Goal: Entertainment & Leisure: Consume media (video, audio)

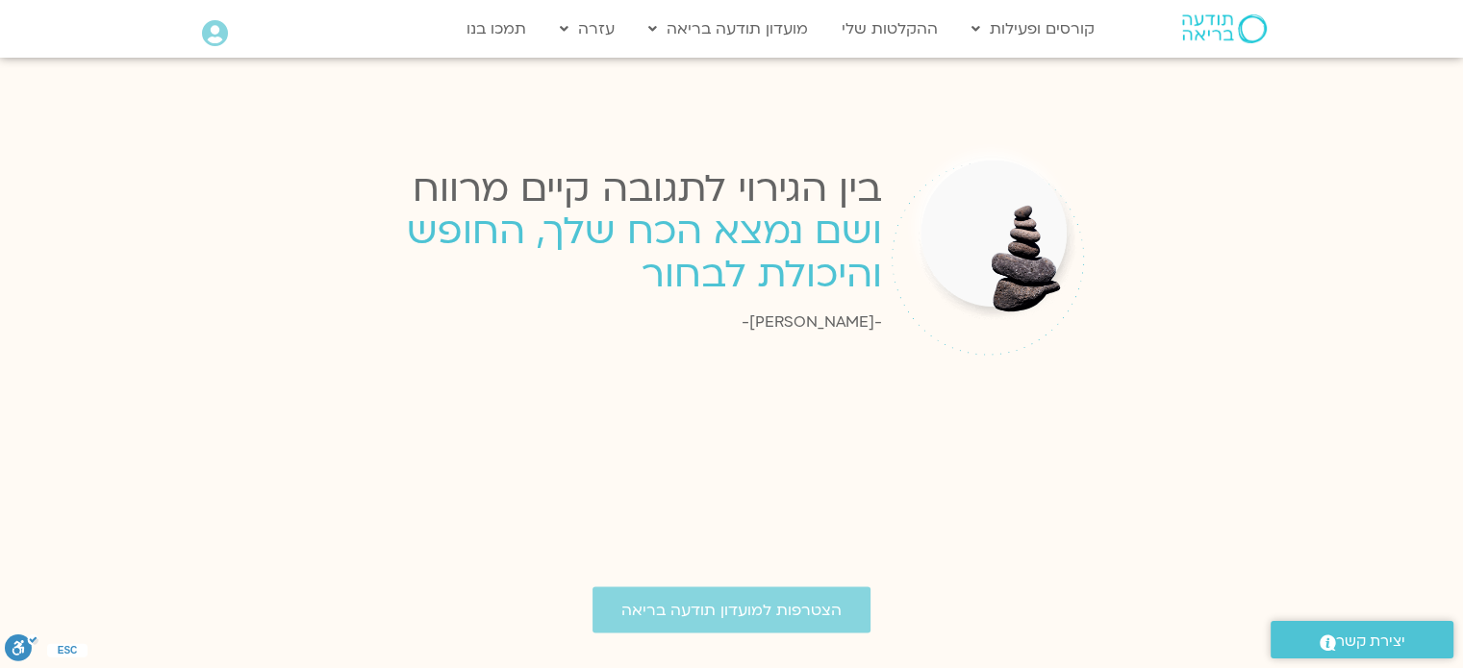
scroll to position [3163, 0]
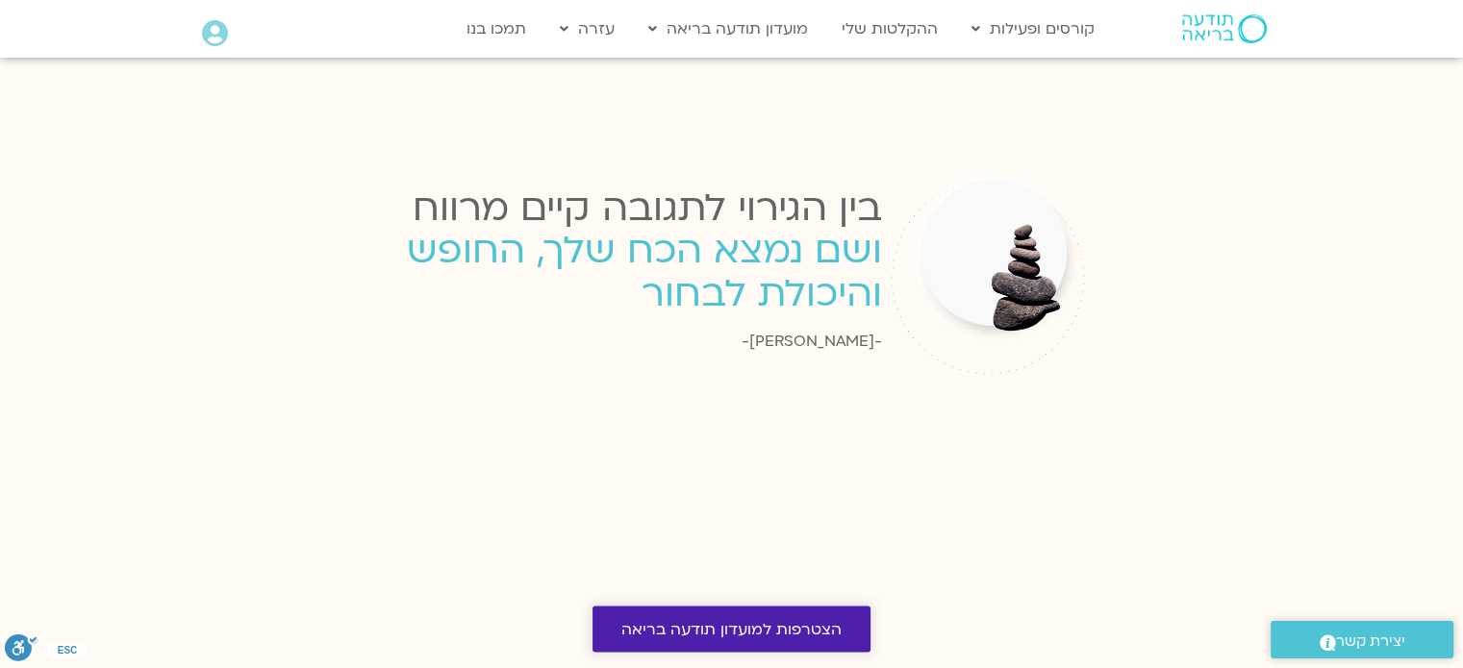
click at [750, 626] on link "הצטרפות למועדון תודעה בריאה" at bounding box center [732, 629] width 278 height 46
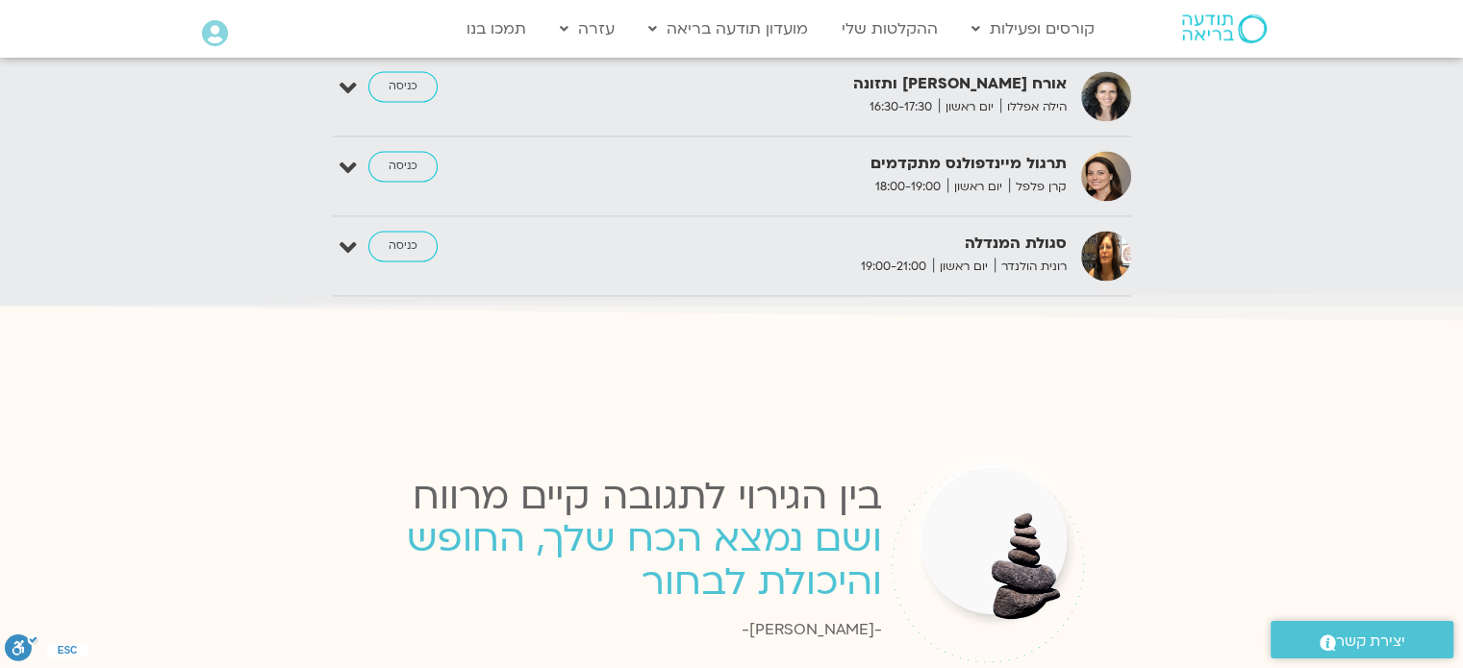
scroll to position [2585, 0]
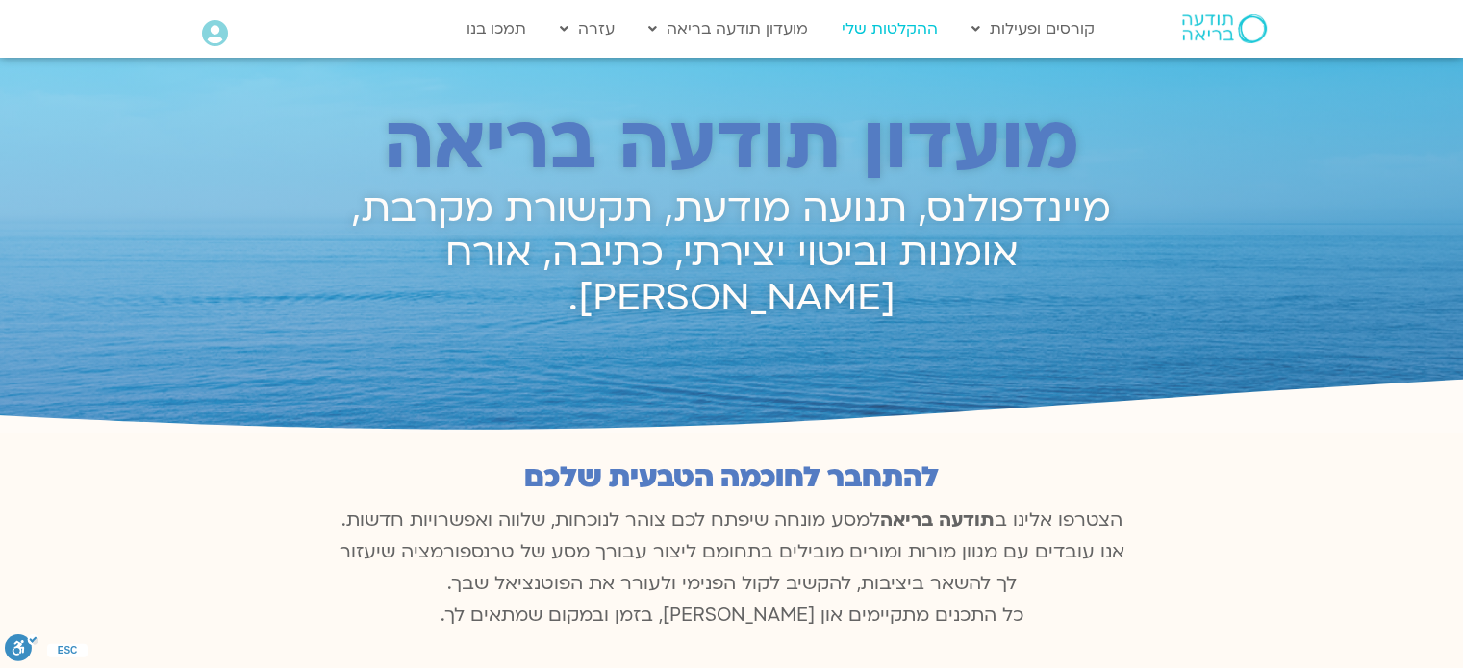
scroll to position [926, 0]
click at [898, 30] on link "ההקלטות שלי" at bounding box center [889, 29] width 115 height 37
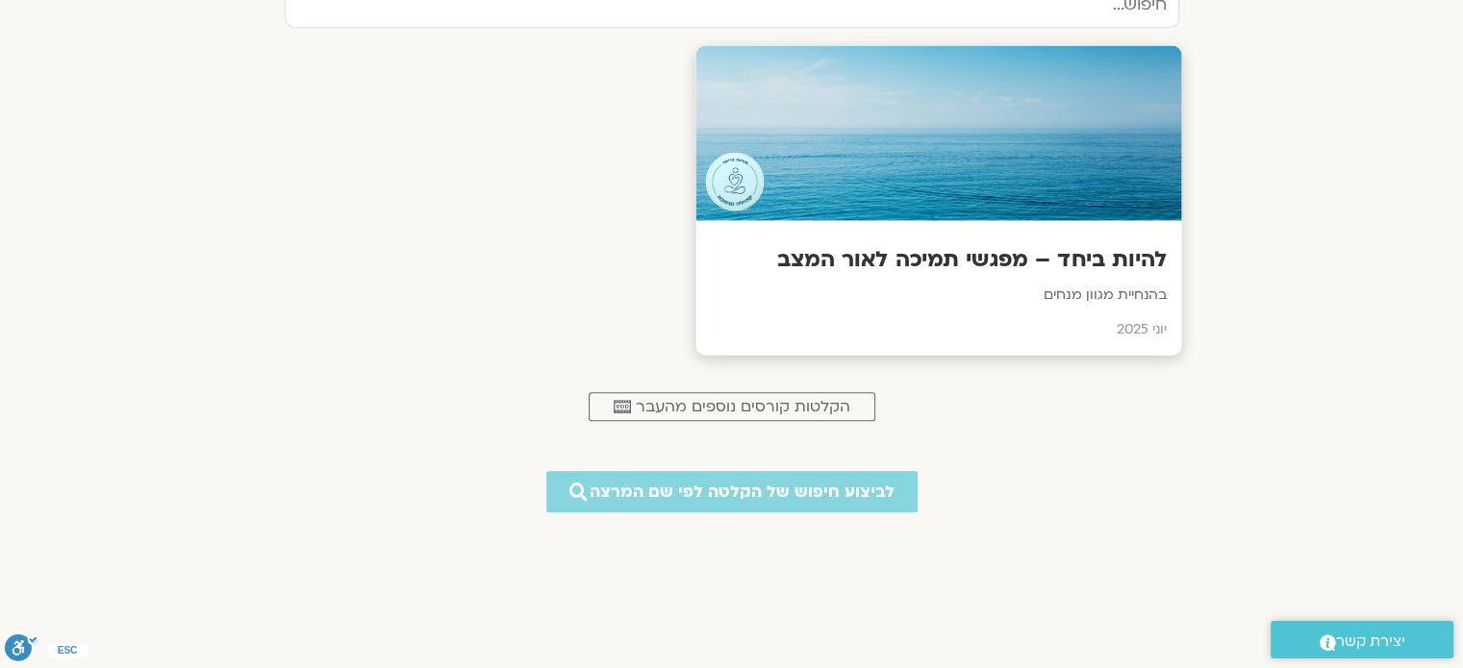
scroll to position [1250, 0]
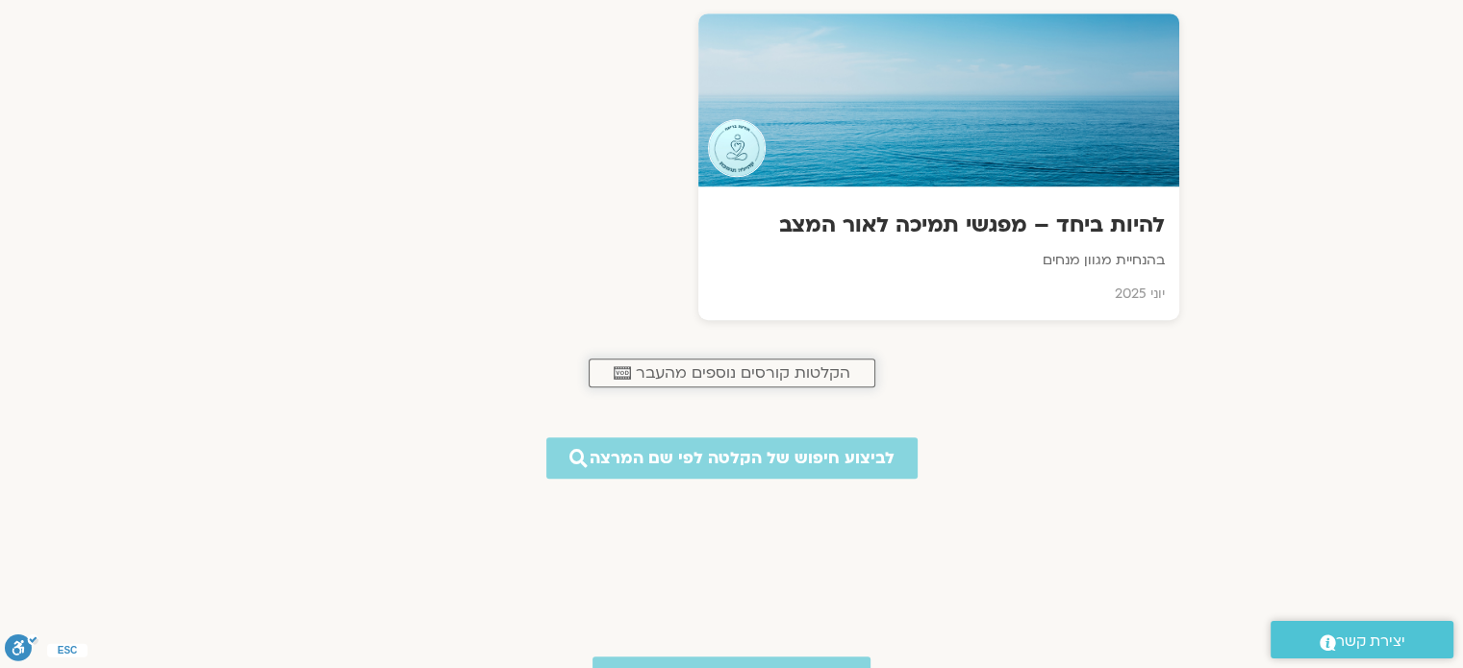
click at [804, 378] on span "הקלטות קורסים נוספים מהעבר" at bounding box center [743, 373] width 214 height 17
click at [741, 369] on span "הקלטות קורסים נוספים מהעבר" at bounding box center [743, 373] width 214 height 17
